Goal: Task Accomplishment & Management: Complete application form

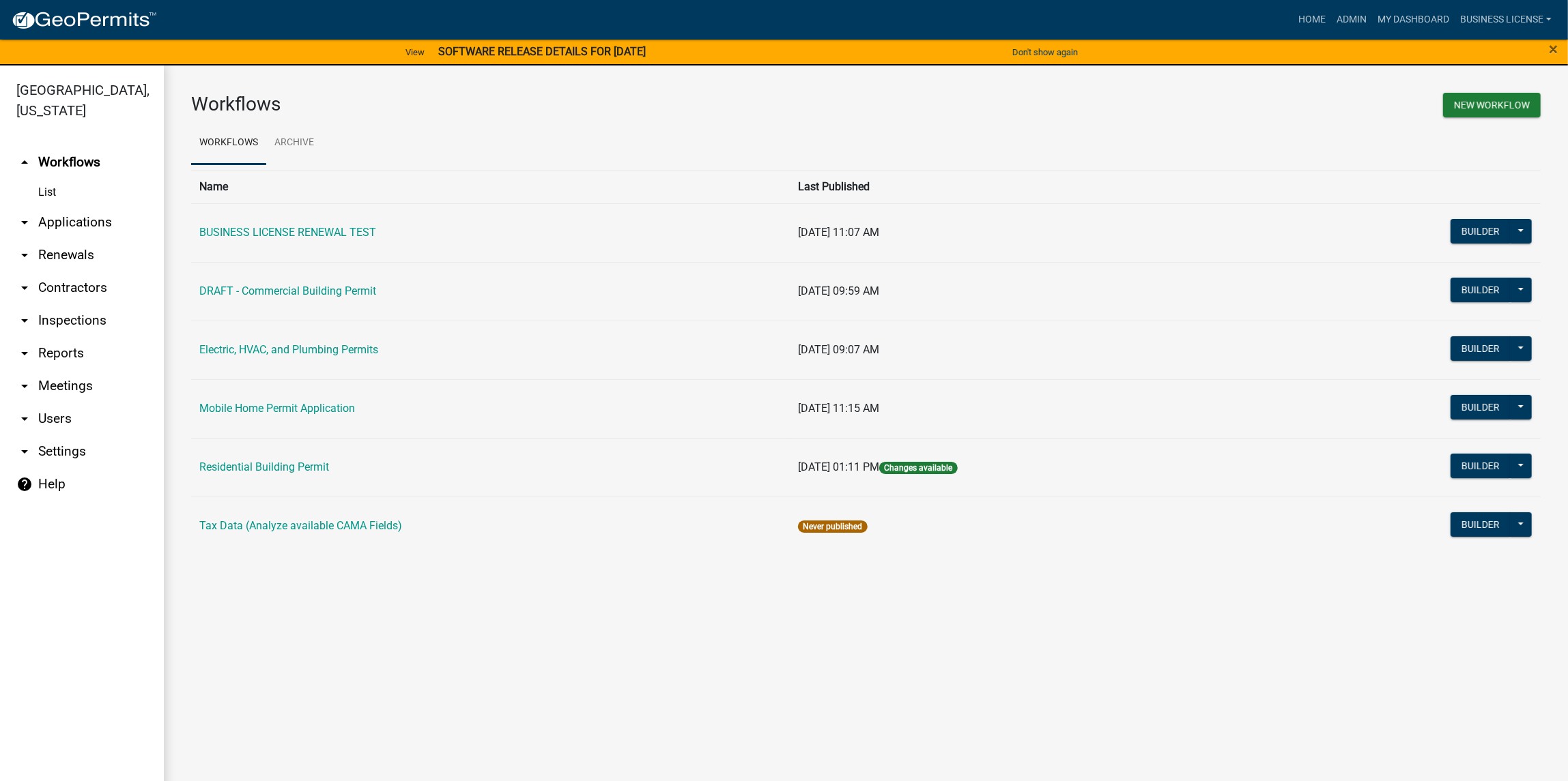
click at [60, 222] on link "arrow_drop_down Applications" at bounding box center [82, 222] width 164 height 33
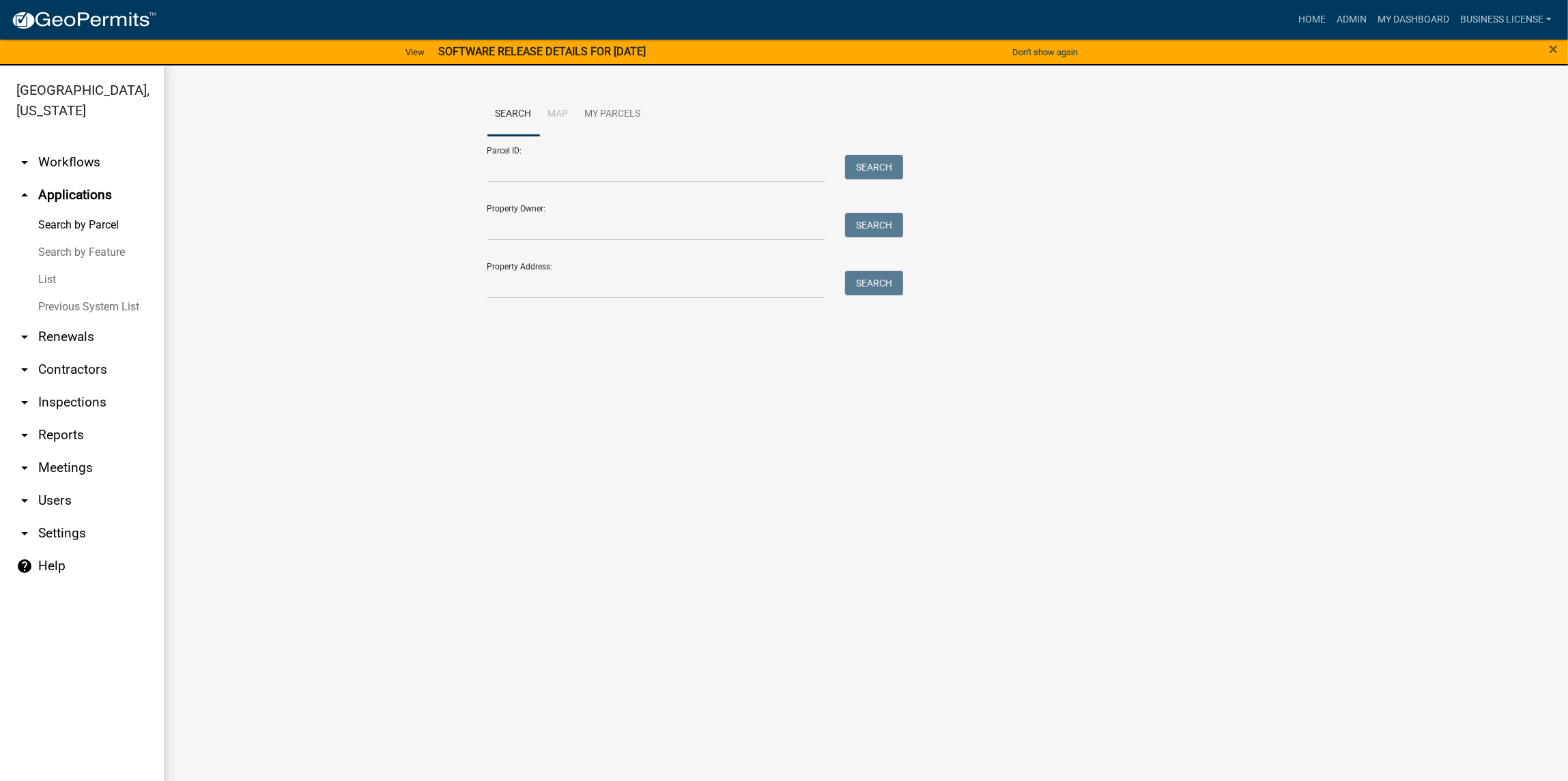
click at [52, 279] on link "List" at bounding box center [82, 280] width 164 height 27
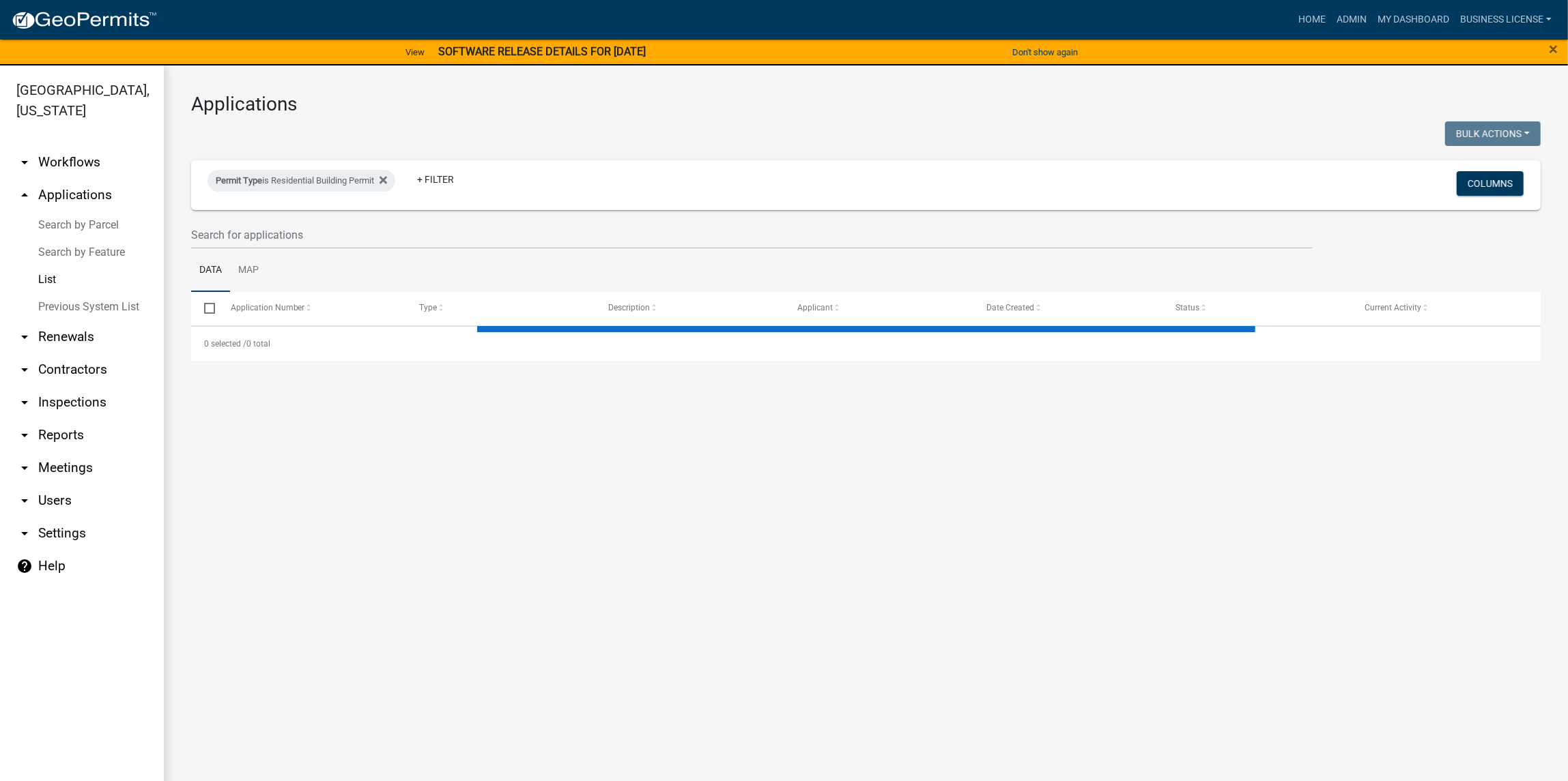
select select "3: 100"
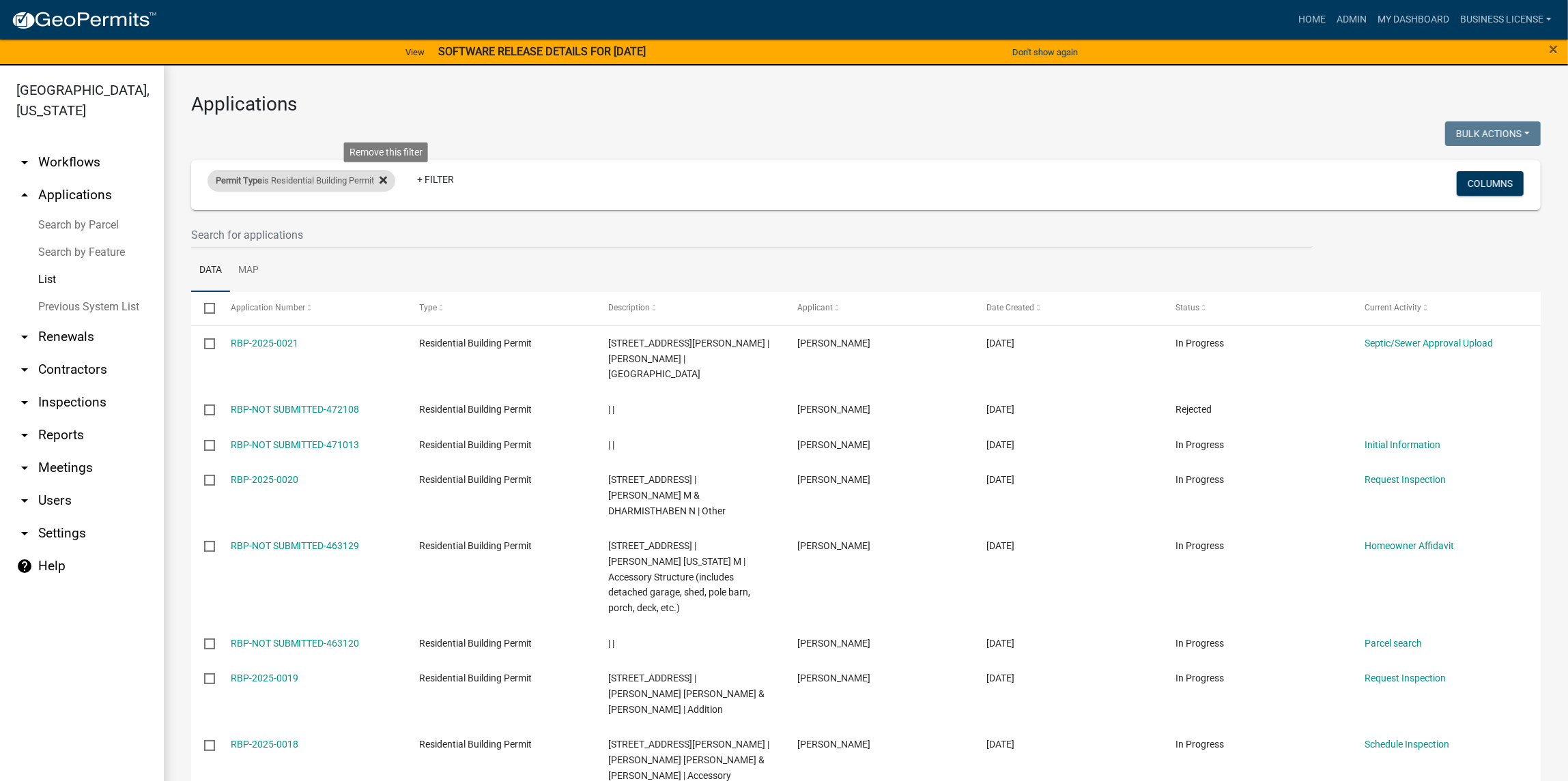
click at [387, 185] on icon at bounding box center [383, 180] width 7 height 11
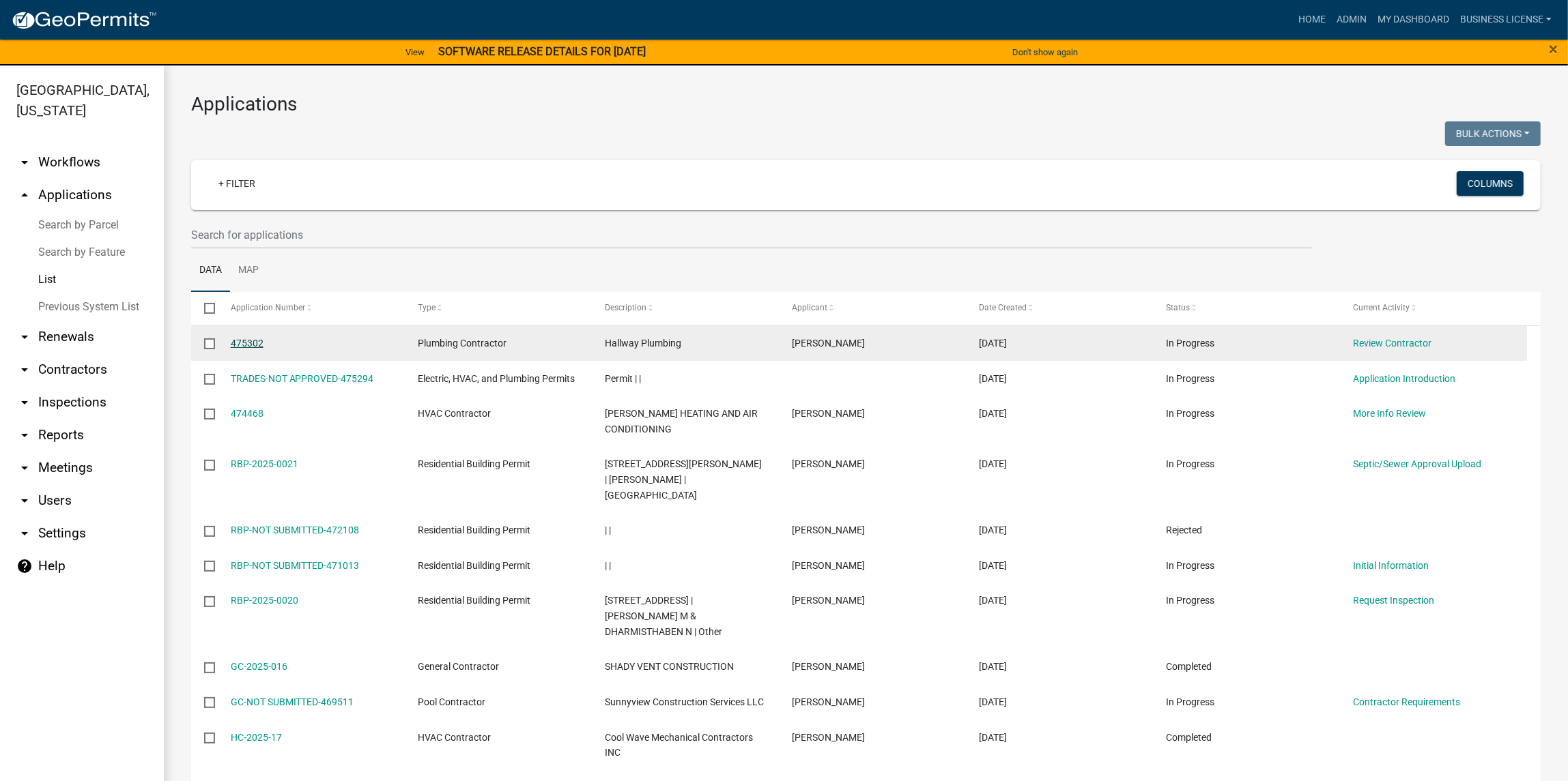
click at [244, 345] on link "475302" at bounding box center [247, 343] width 33 height 11
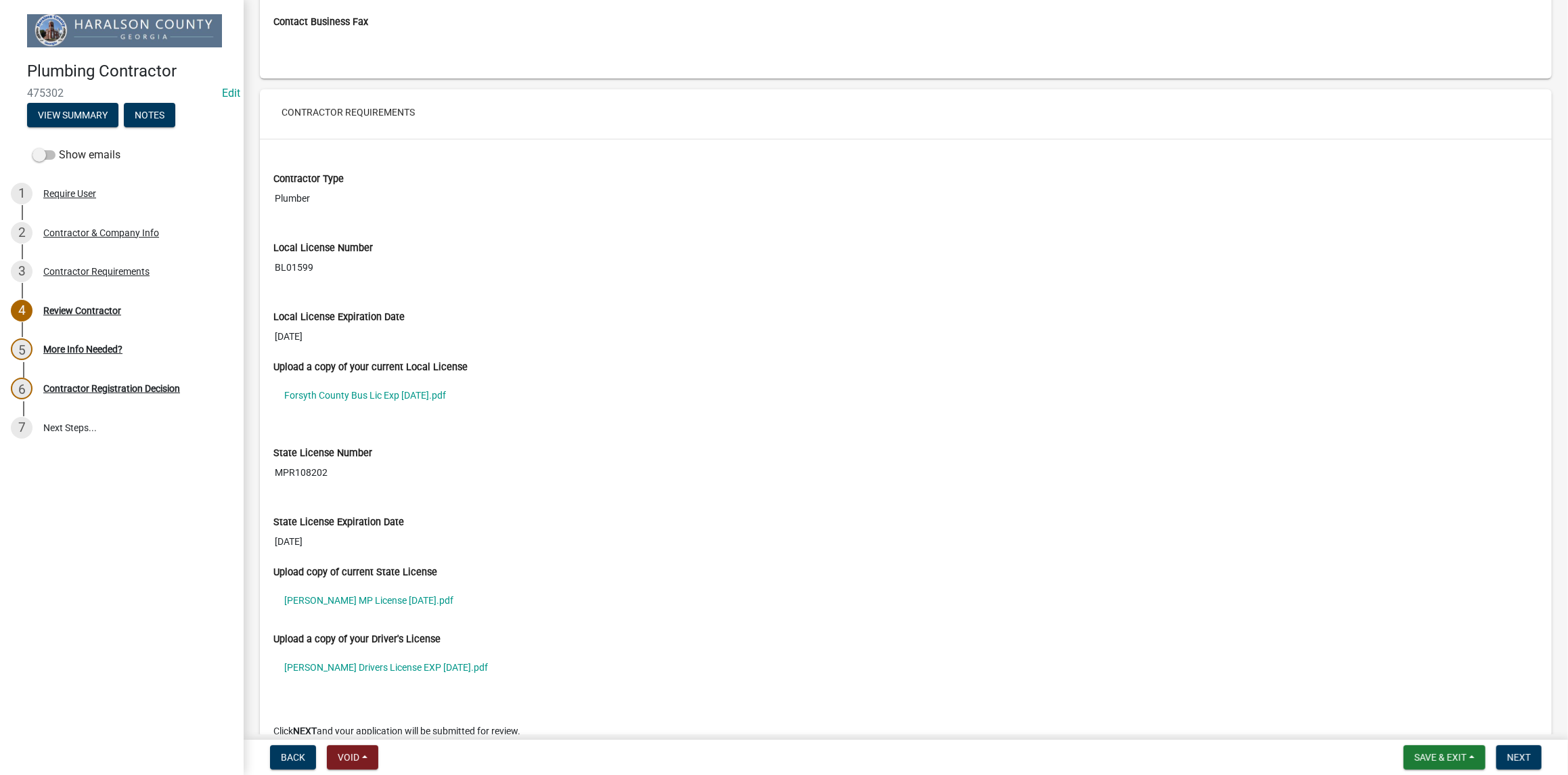
scroll to position [1131, 0]
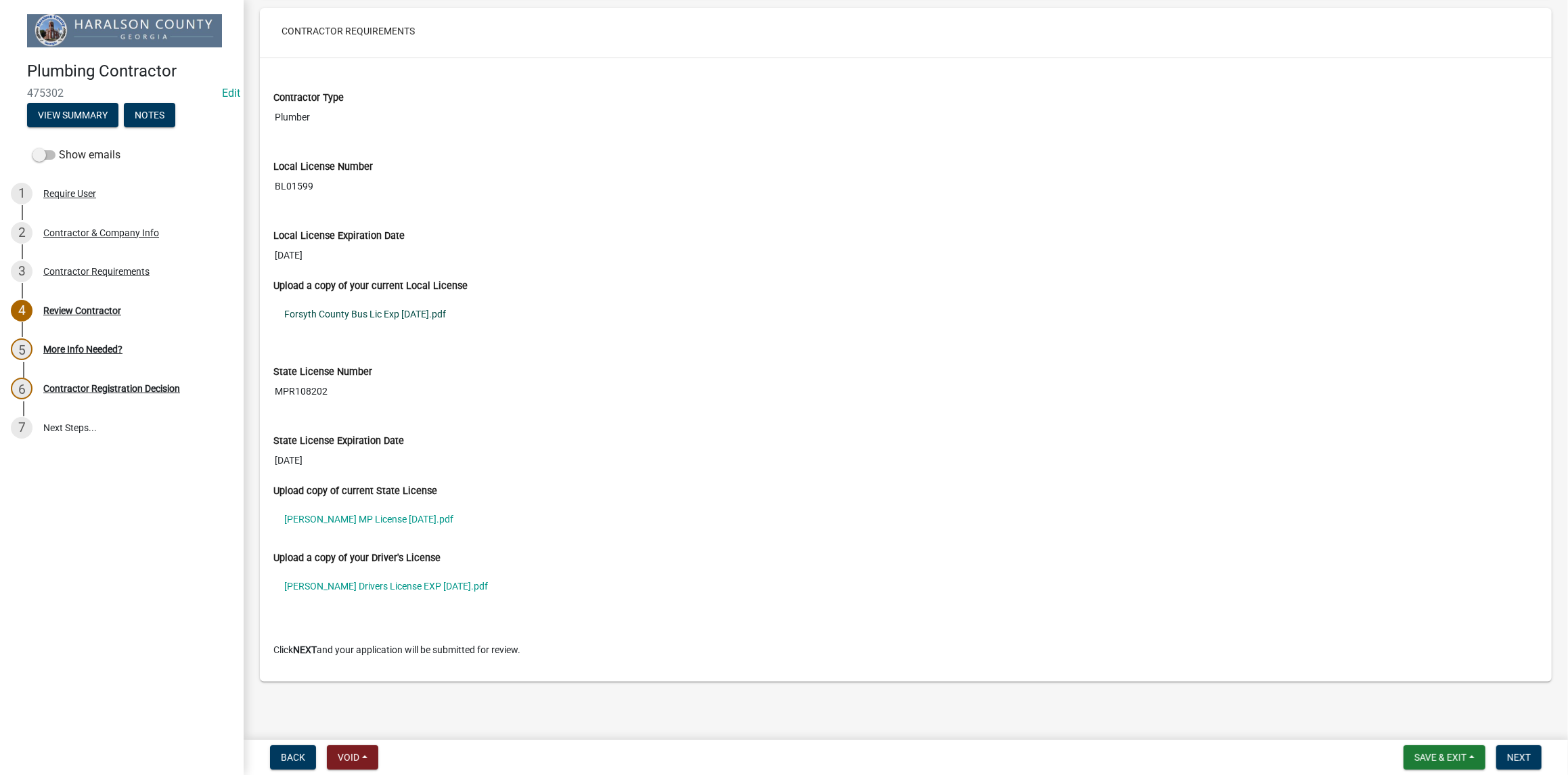
click at [387, 317] on link "Forsyth County Bus Lic Exp [DATE].pdf" at bounding box center [905, 314] width 1265 height 31
click at [344, 522] on link "[PERSON_NAME] MP License [DATE].pdf" at bounding box center [905, 520] width 1265 height 31
click at [380, 588] on link "[PERSON_NAME] Drivers License EXP [DATE].pdf" at bounding box center [905, 586] width 1265 height 31
click at [1520, 756] on span "Next" at bounding box center [1518, 757] width 23 height 11
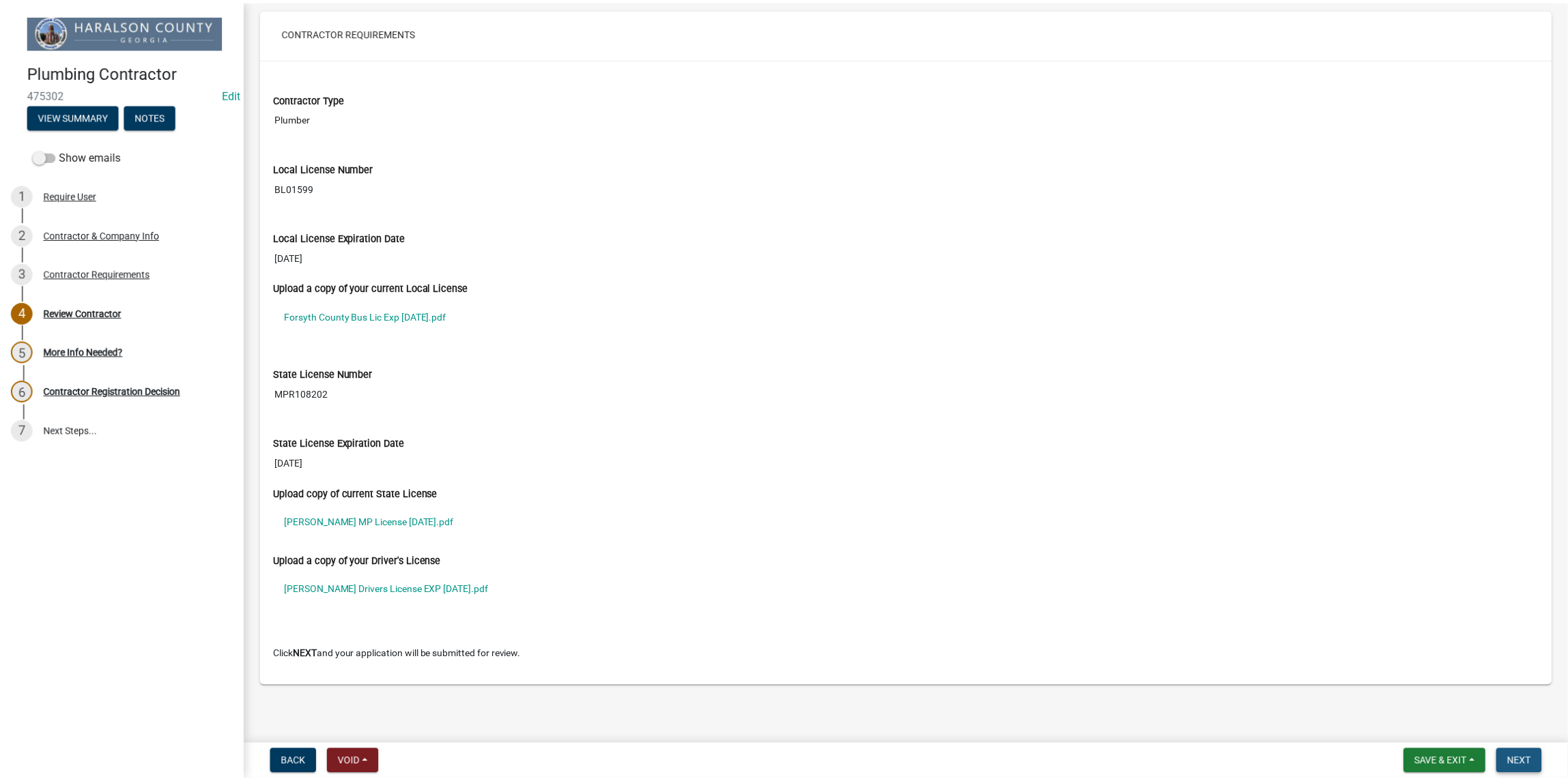
scroll to position [0, 0]
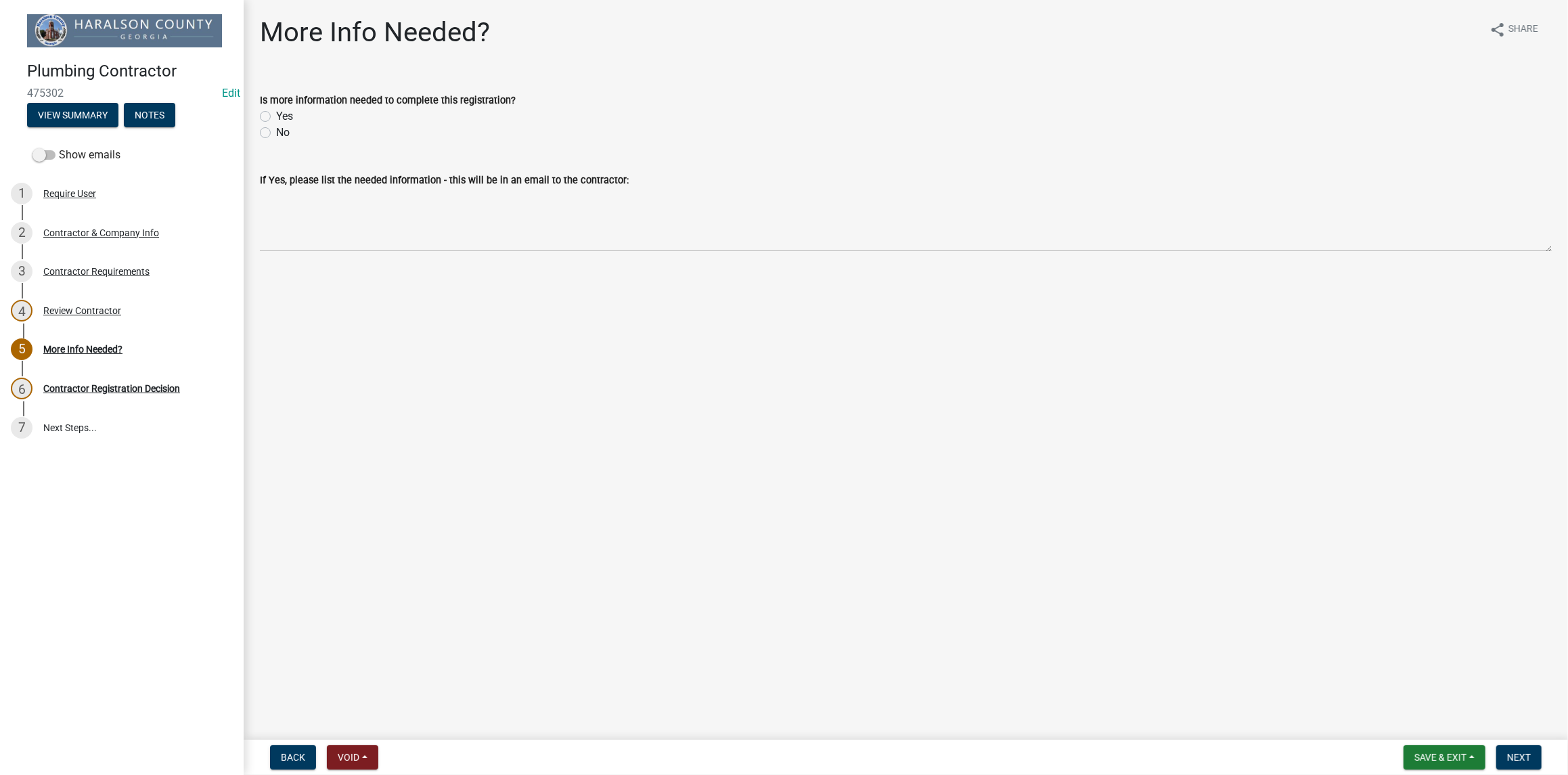
click at [276, 131] on label "No" at bounding box center [282, 133] width 13 height 16
click at [276, 131] on input "No" at bounding box center [280, 129] width 9 height 9
radio input "true"
click at [1535, 757] on button "Next" at bounding box center [1519, 757] width 45 height 24
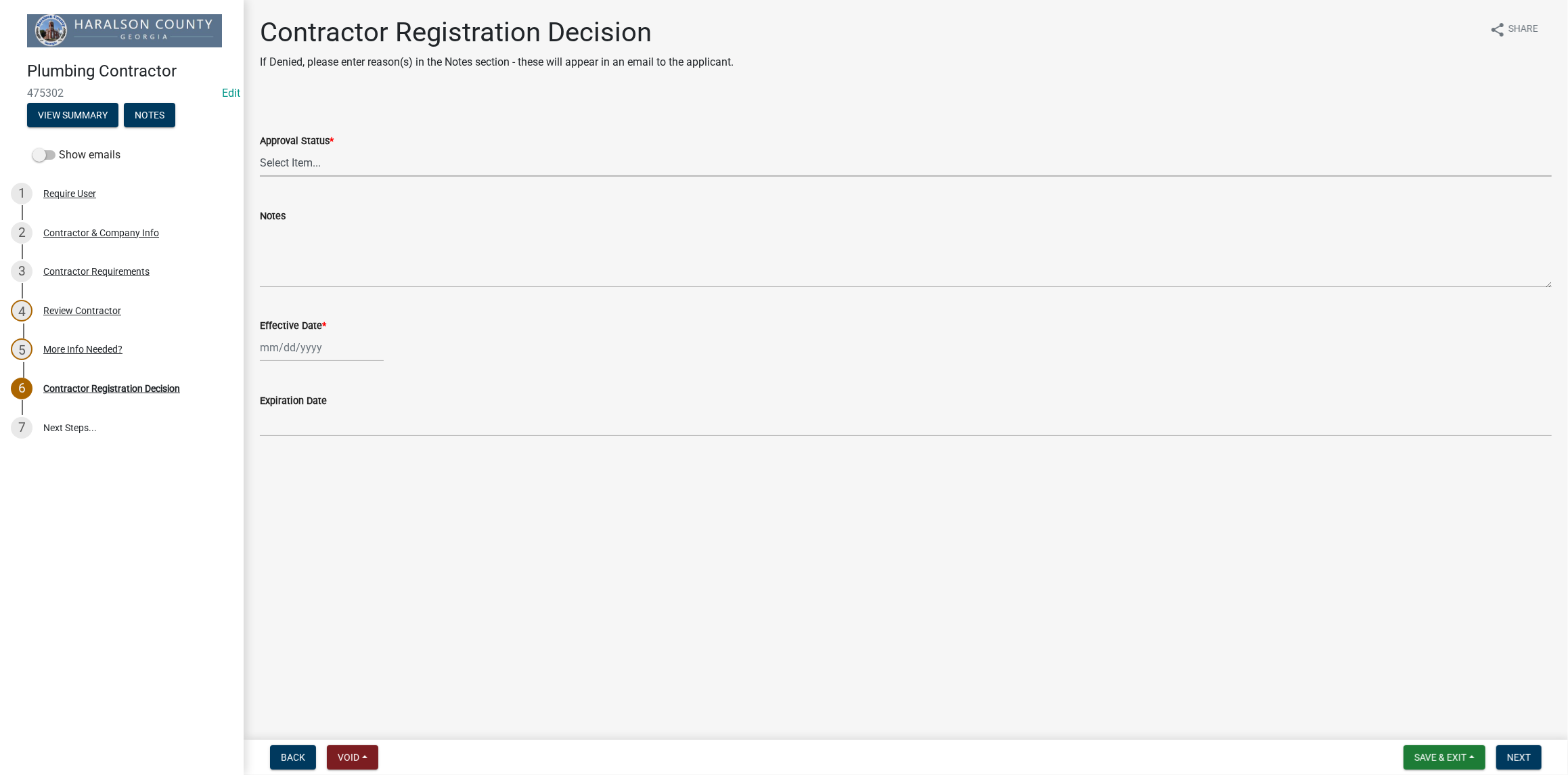
click at [323, 160] on select "Select Item... Approved Denied" at bounding box center [905, 163] width 1292 height 28
click at [260, 149] on select "Select Item... Approved Denied" at bounding box center [905, 163] width 1292 height 28
select select "4b86b809-39dd-4c68-9f3d-fdb3e7050482"
click at [302, 346] on div at bounding box center [321, 347] width 124 height 28
select select "9"
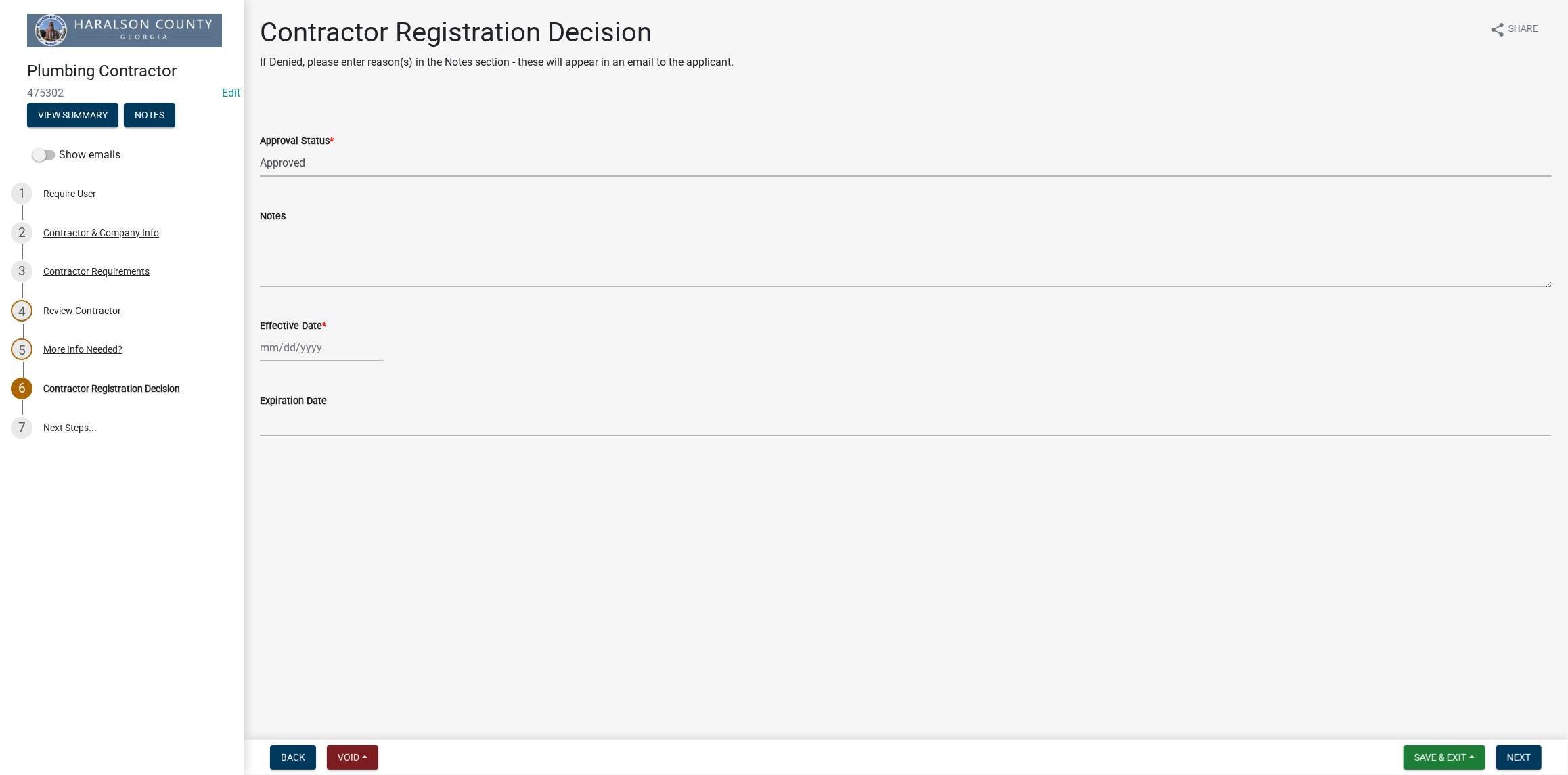
select select "2025"
click at [276, 443] on div "8" at bounding box center [273, 441] width 22 height 22
type input "[DATE]"
click at [1521, 757] on span "Next" at bounding box center [1518, 757] width 23 height 11
